Goal: Find specific page/section: Find specific page/section

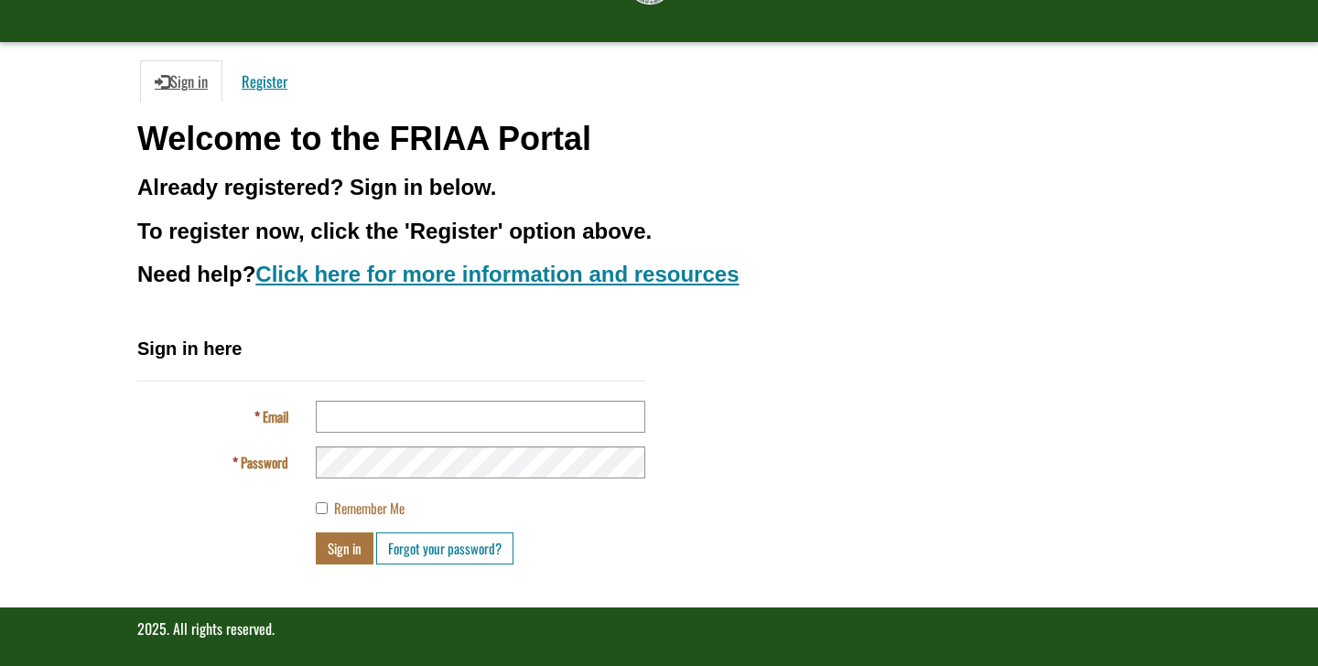
scroll to position [129, 0]
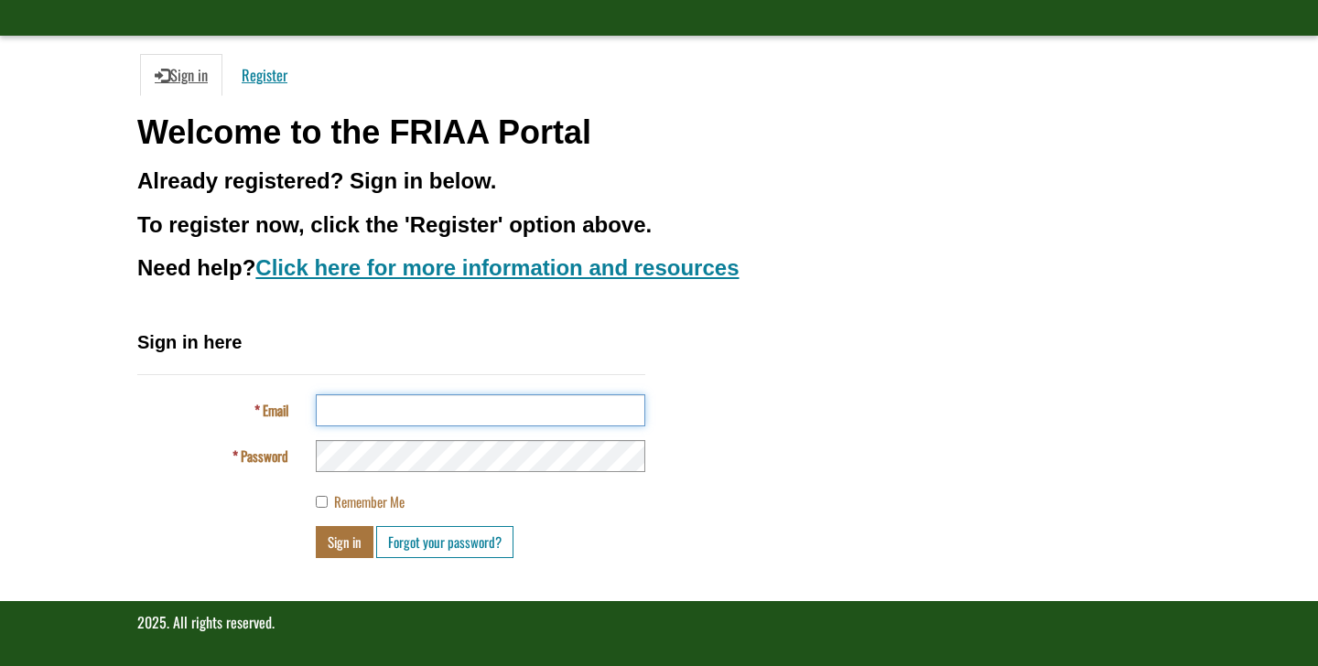
type input "**********"
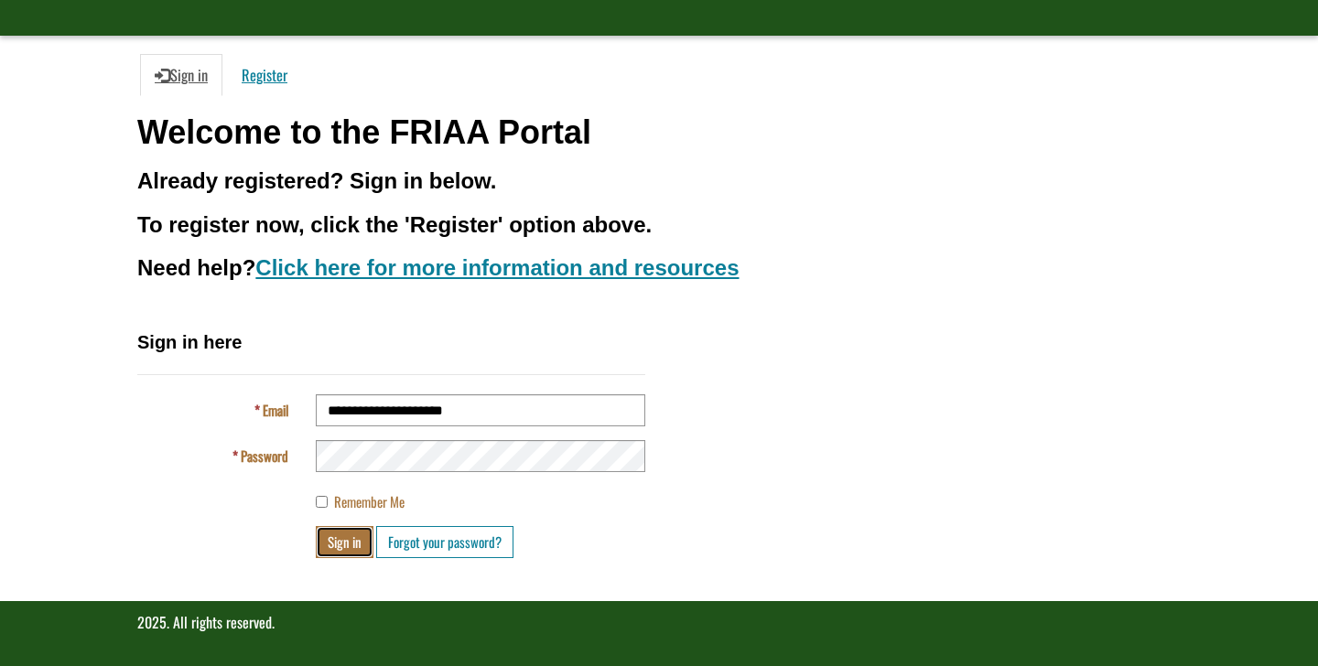
click at [347, 542] on button "Sign in" at bounding box center [345, 542] width 58 height 32
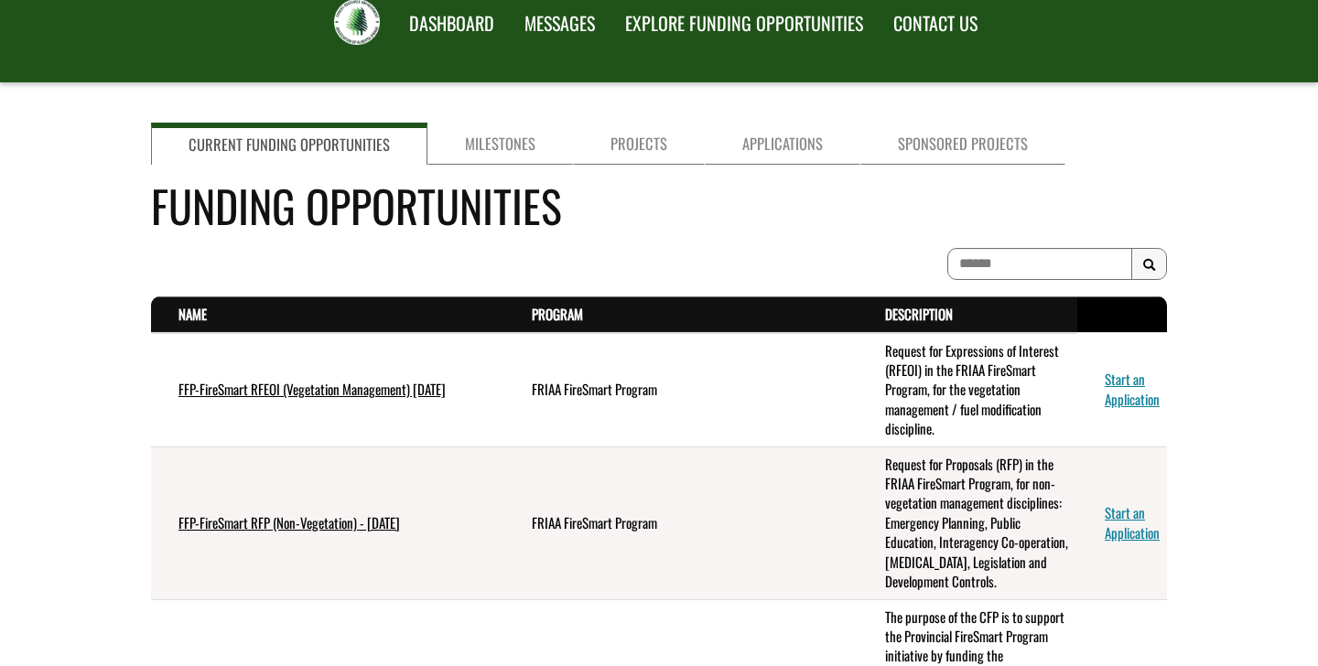
scroll to position [78, 0]
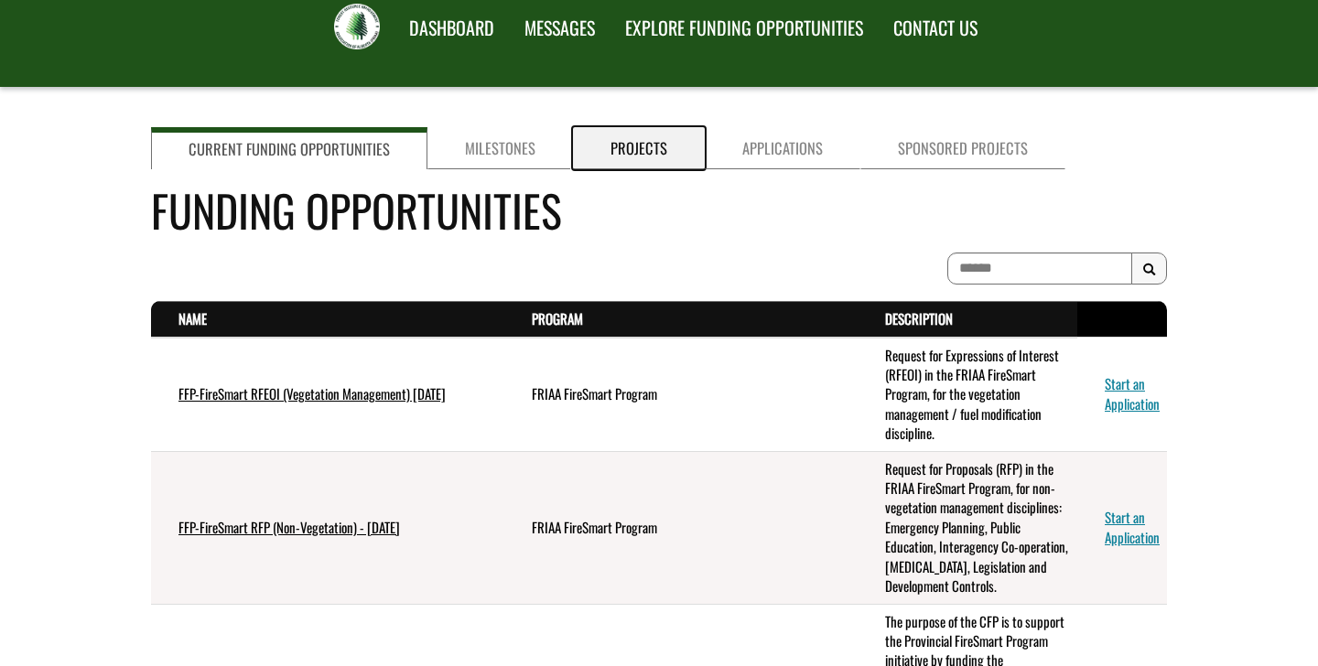
click at [634, 150] on link "Projects" at bounding box center [639, 148] width 132 height 42
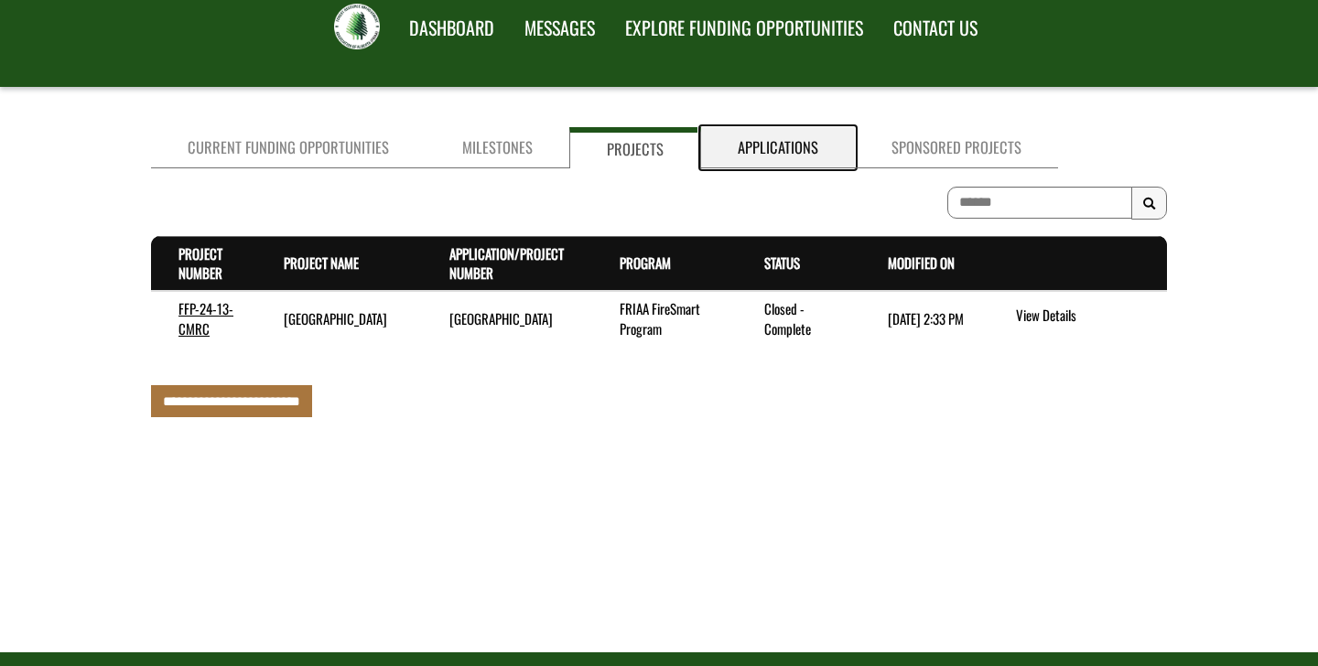
click at [738, 150] on link "Applications" at bounding box center [778, 147] width 154 height 41
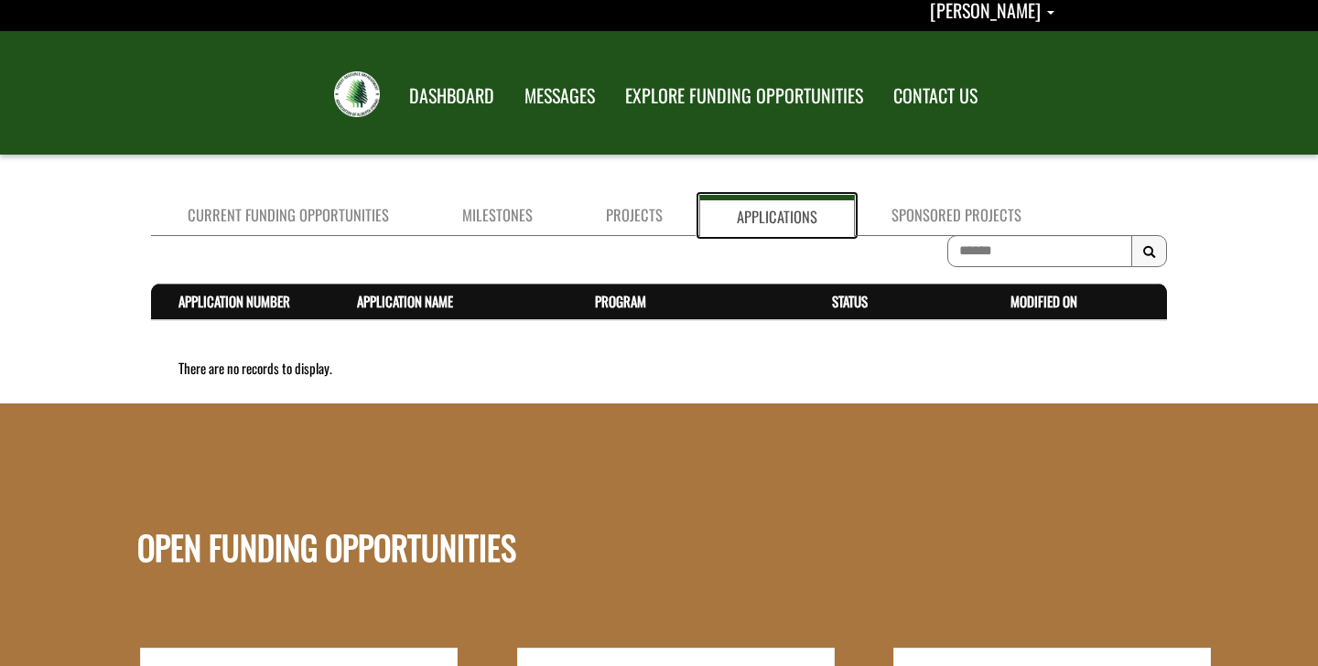
scroll to position [0, 0]
